Goal: Communication & Community: Answer question/provide support

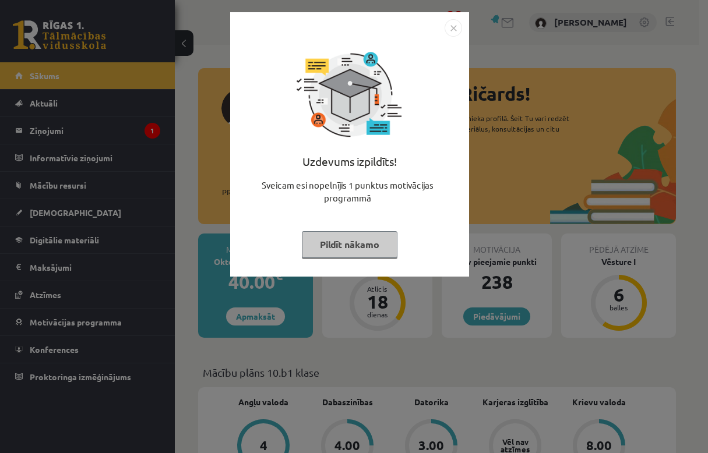
click at [342, 251] on button "Pildīt nākamo" at bounding box center [350, 244] width 96 height 27
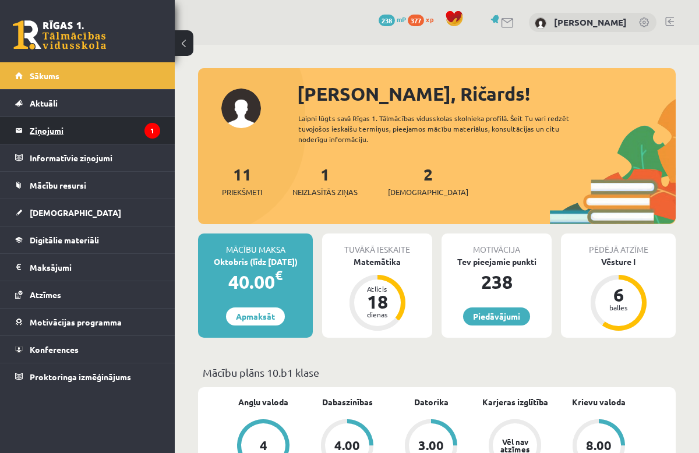
click at [103, 140] on legend "Ziņojumi 1" at bounding box center [95, 130] width 130 height 27
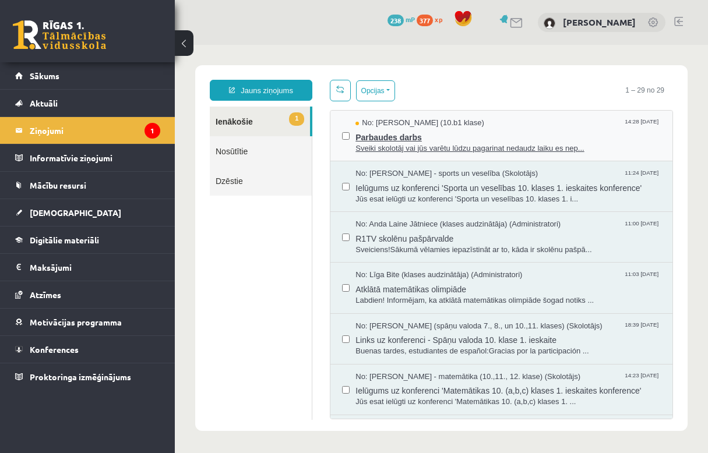
click at [379, 132] on span "Parbaudes darbs" at bounding box center [507, 136] width 305 height 15
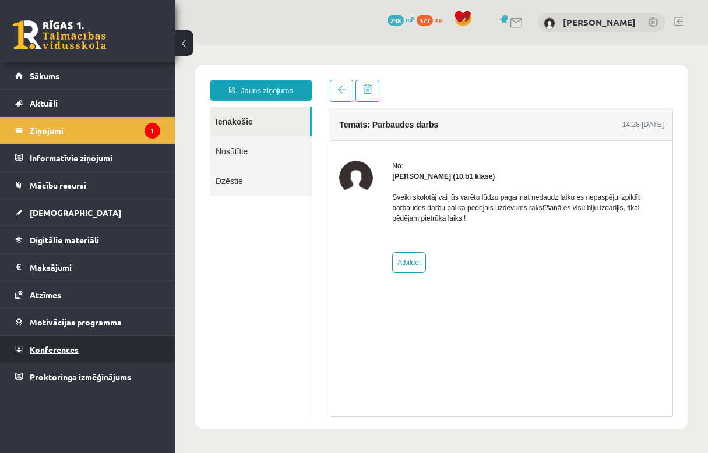
click at [76, 339] on link "Konferences" at bounding box center [87, 349] width 145 height 27
